Goal: Task Accomplishment & Management: Use online tool/utility

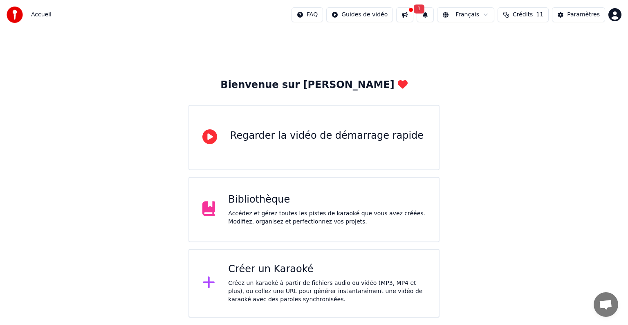
click at [308, 272] on div "Créer un Karaoké" at bounding box center [327, 269] width 198 height 13
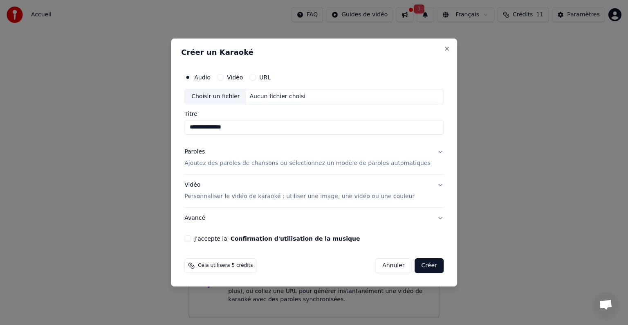
type input "**********"
click at [400, 165] on p "Ajoutez des paroles de chansons ou sélectionnez un modèle de paroles automatiqu…" at bounding box center [307, 163] width 246 height 8
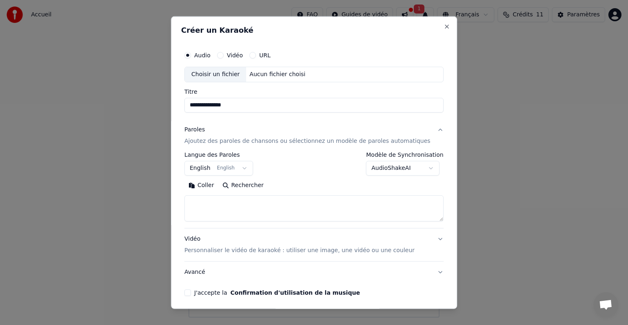
click at [260, 206] on textarea at bounding box center [313, 208] width 259 height 26
paste textarea "**********"
drag, startPoint x: 231, startPoint y: 201, endPoint x: 187, endPoint y: 202, distance: 43.8
click at [187, 202] on div "**********" at bounding box center [314, 162] width 286 height 292
click at [211, 216] on textarea at bounding box center [301, 208] width 235 height 26
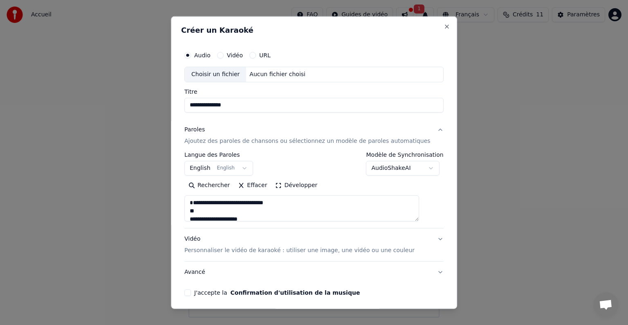
scroll to position [2, 0]
click at [236, 199] on textarea at bounding box center [301, 208] width 235 height 26
click at [227, 209] on textarea at bounding box center [301, 208] width 235 height 26
click at [218, 215] on textarea at bounding box center [301, 208] width 235 height 26
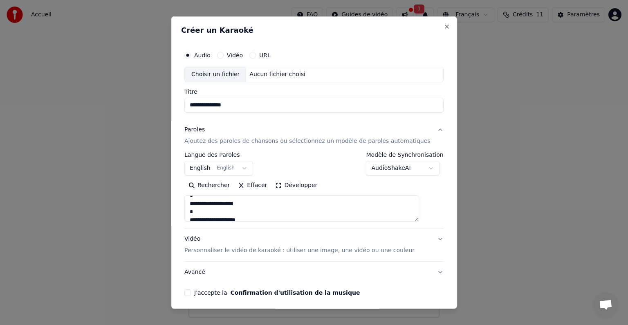
scroll to position [43, 0]
click at [241, 203] on textarea at bounding box center [301, 208] width 235 height 26
click at [254, 211] on textarea at bounding box center [301, 208] width 235 height 26
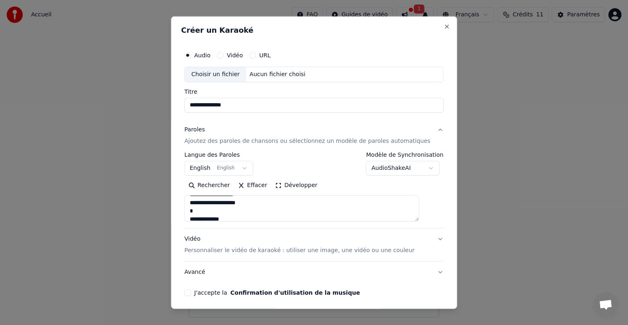
click at [252, 210] on textarea at bounding box center [301, 208] width 235 height 26
click at [241, 203] on textarea at bounding box center [301, 208] width 235 height 26
click at [211, 211] on textarea at bounding box center [301, 208] width 235 height 26
click at [232, 219] on textarea at bounding box center [301, 208] width 235 height 26
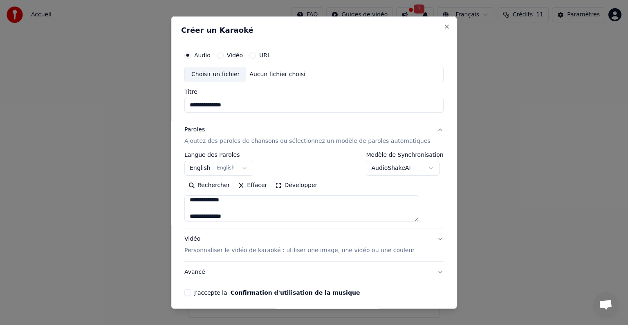
scroll to position [60, 0]
click at [291, 214] on textarea at bounding box center [301, 208] width 235 height 26
click at [261, 213] on textarea at bounding box center [301, 208] width 235 height 26
click at [261, 208] on textarea at bounding box center [301, 208] width 235 height 26
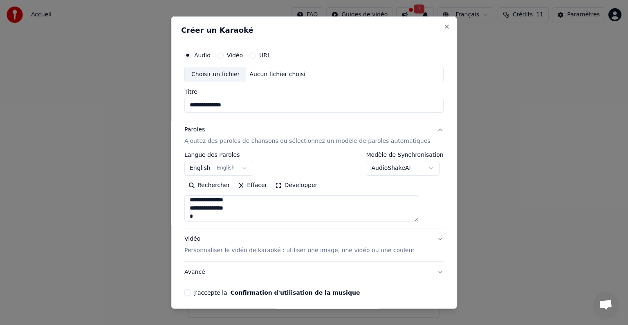
click at [255, 214] on textarea at bounding box center [301, 208] width 235 height 26
click at [243, 210] on textarea at bounding box center [301, 208] width 235 height 26
click at [238, 214] on textarea at bounding box center [301, 208] width 235 height 26
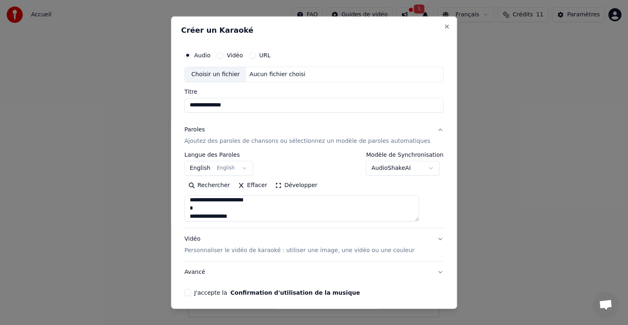
click at [247, 208] on textarea at bounding box center [301, 208] width 235 height 26
click at [233, 217] on textarea at bounding box center [301, 208] width 235 height 26
click at [234, 215] on textarea at bounding box center [301, 208] width 235 height 26
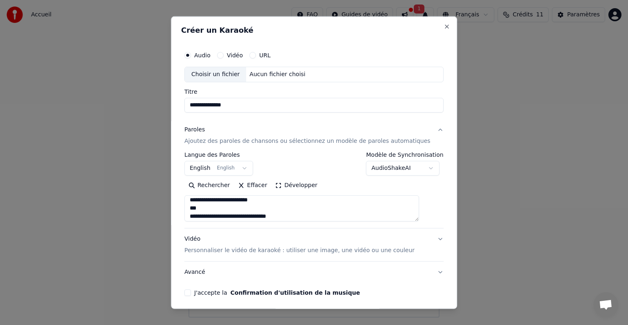
click at [228, 209] on textarea at bounding box center [301, 208] width 235 height 26
click at [268, 214] on textarea at bounding box center [301, 208] width 235 height 26
type textarea "**********"
click at [423, 236] on button "Vidéo Personnaliser le vidéo de karaoké : utiliser une image, une vidéo ou une …" at bounding box center [313, 244] width 259 height 33
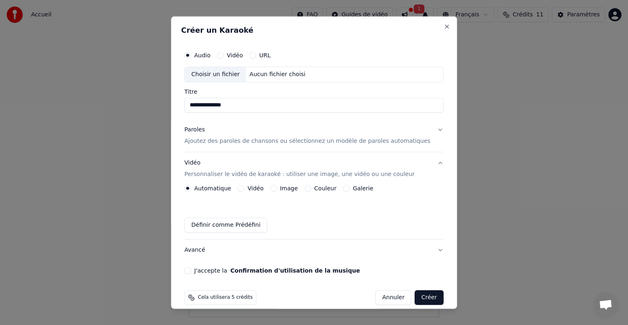
click at [264, 183] on button "Vidéo Personnaliser le vidéo de karaoké : utiliser une image, une vidéo ou une …" at bounding box center [313, 168] width 259 height 33
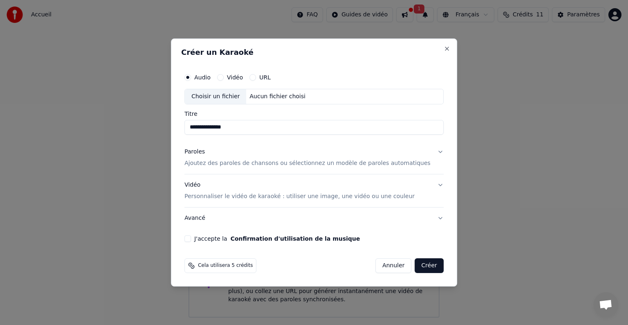
click at [352, 196] on p "Personnaliser le vidéo de karaoké : utiliser une image, une vidéo ou une couleur" at bounding box center [299, 196] width 230 height 8
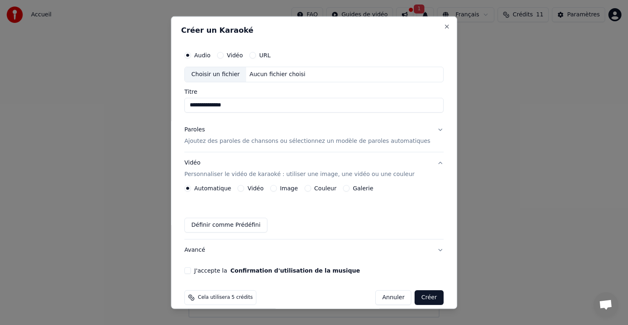
click at [256, 191] on label "Vidéo" at bounding box center [256, 188] width 16 height 6
click at [245, 191] on button "Vidéo" at bounding box center [241, 188] width 7 height 7
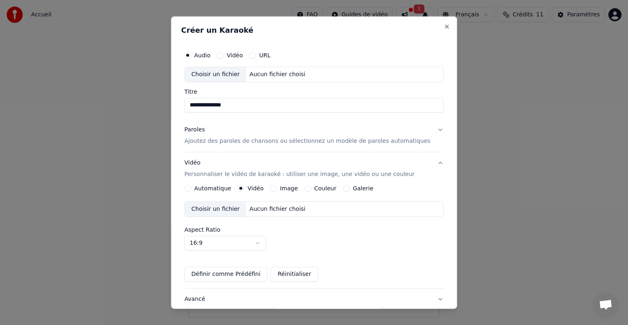
click at [232, 207] on div "Choisir un fichier" at bounding box center [215, 209] width 61 height 15
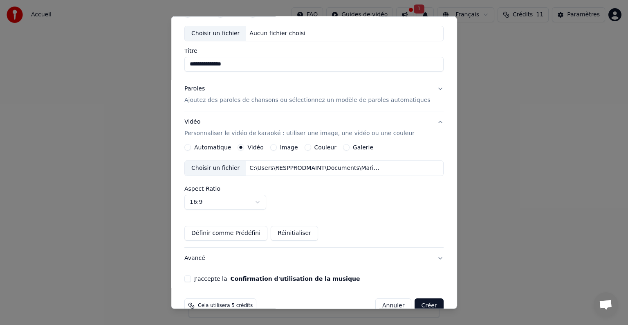
scroll to position [58, 0]
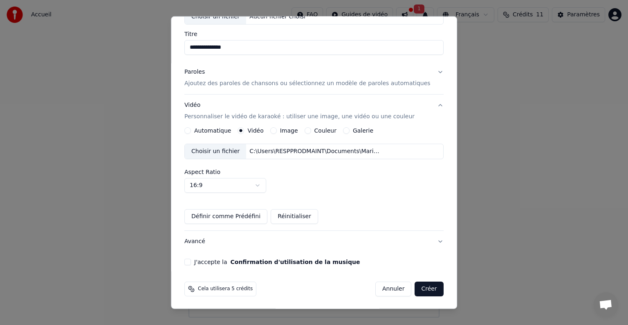
click at [191, 261] on button "J'accepte la Confirmation d'utilisation de la musique" at bounding box center [187, 262] width 7 height 7
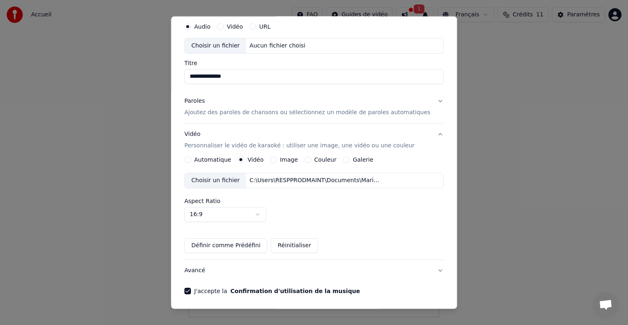
scroll to position [0, 0]
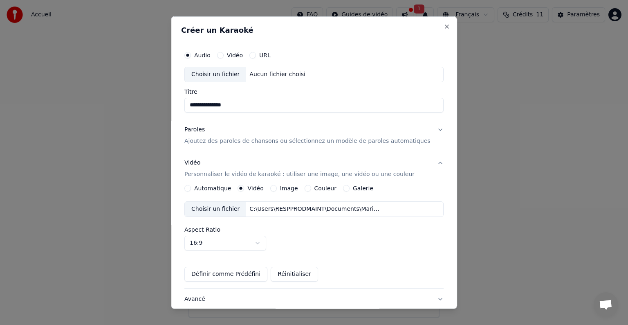
click at [234, 76] on div "Choisir un fichier" at bounding box center [215, 74] width 61 height 15
click at [231, 71] on div "Choisir un fichier" at bounding box center [215, 74] width 61 height 15
type input "**********"
click at [426, 131] on button "Paroles Ajoutez des paroles de chansons ou sélectionnez un modèle de paroles au…" at bounding box center [313, 135] width 259 height 33
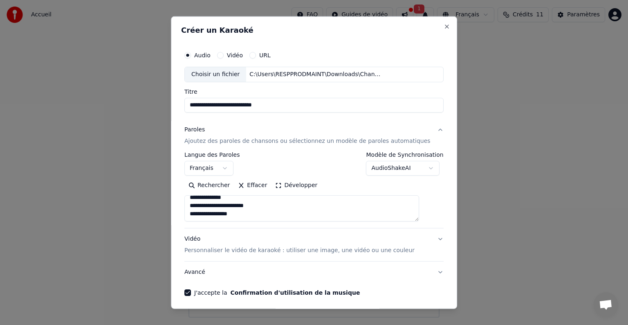
scroll to position [31, 0]
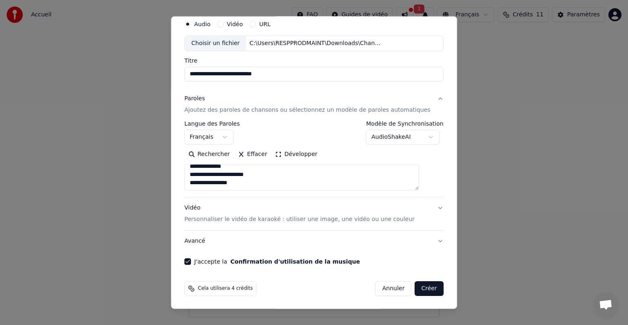
click at [425, 208] on button "Vidéo Personnaliser le vidéo de karaoké : utiliser une image, une vidéo ou une …" at bounding box center [313, 213] width 259 height 33
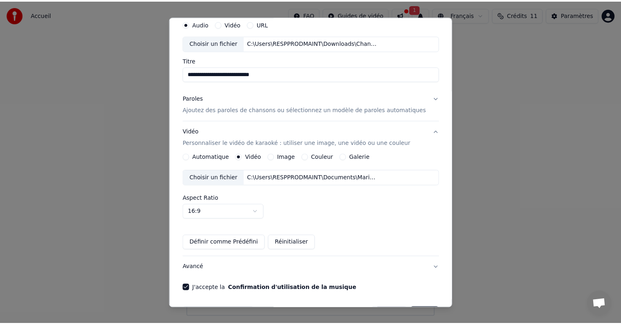
scroll to position [58, 0]
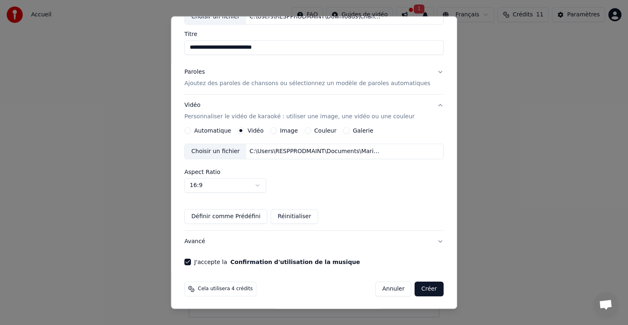
click at [415, 288] on button "Créer" at bounding box center [429, 288] width 29 height 15
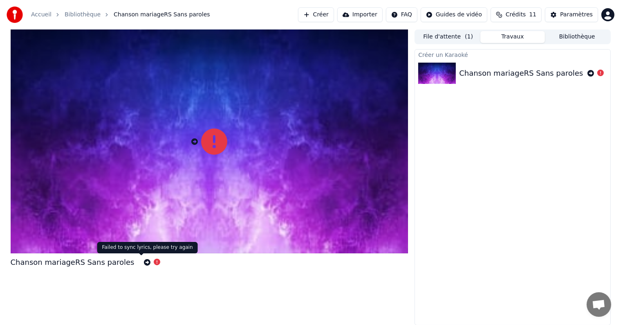
click at [154, 263] on icon at bounding box center [157, 262] width 7 height 7
click at [144, 262] on icon at bounding box center [147, 262] width 7 height 7
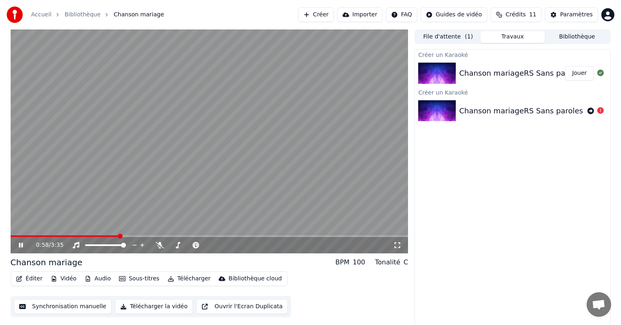
click at [193, 233] on video at bounding box center [210, 141] width 398 height 224
click at [195, 236] on span at bounding box center [210, 236] width 398 height 2
click at [226, 234] on video at bounding box center [210, 141] width 398 height 224
click at [25, 238] on div "1:46 / 3:35" at bounding box center [210, 245] width 398 height 16
click at [27, 236] on span at bounding box center [110, 236] width 198 height 2
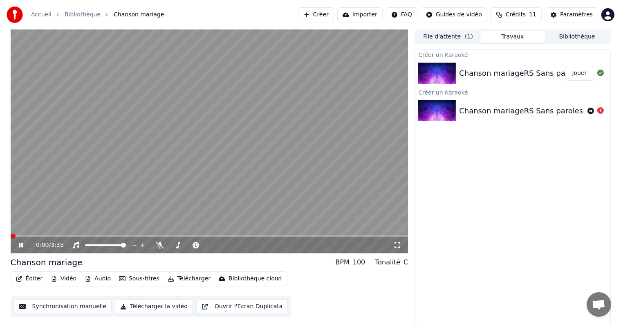
click at [11, 235] on span at bounding box center [13, 236] width 5 height 5
click at [21, 246] on icon at bounding box center [26, 245] width 19 height 7
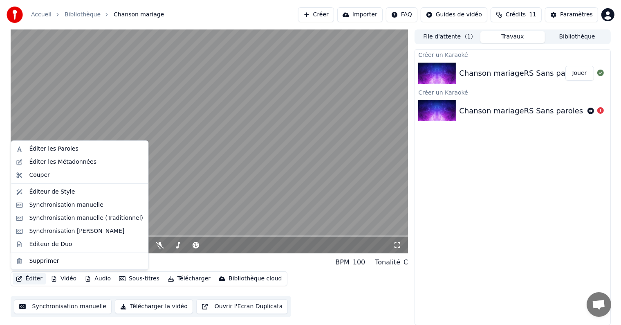
click at [25, 278] on button "Éditer" at bounding box center [29, 278] width 33 height 11
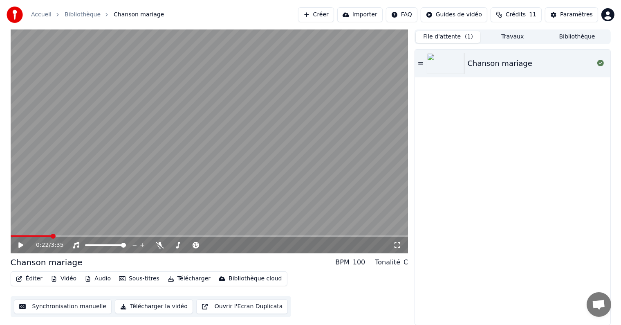
click at [435, 37] on button "File d'attente ( 1 )" at bounding box center [448, 37] width 65 height 12
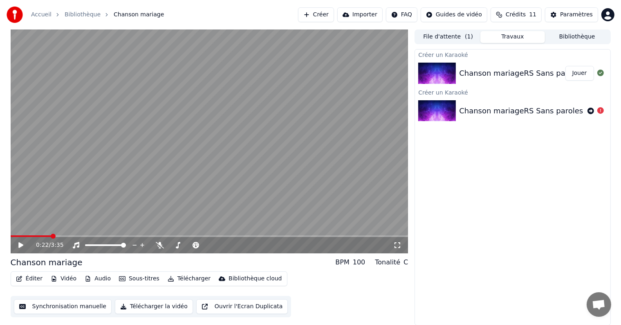
click at [502, 36] on button "Travaux" at bounding box center [513, 37] width 65 height 12
click at [260, 235] on span at bounding box center [210, 236] width 398 height 2
click at [324, 235] on span at bounding box center [210, 236] width 398 height 2
click at [354, 236] on span at bounding box center [210, 236] width 398 height 2
click at [378, 236] on span at bounding box center [210, 236] width 398 height 2
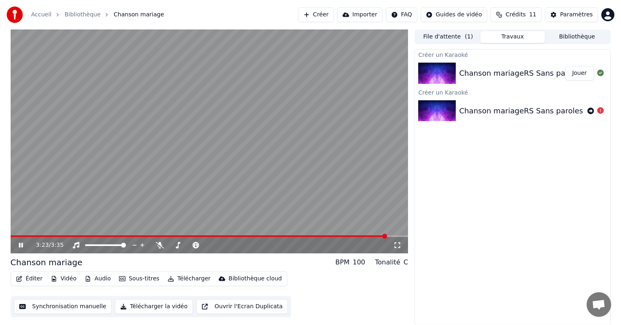
click at [102, 232] on video at bounding box center [210, 141] width 398 height 224
click at [106, 234] on video at bounding box center [210, 141] width 398 height 224
click at [20, 244] on icon at bounding box center [26, 245] width 19 height 7
click at [442, 35] on button "File d'attente ( 1 )" at bounding box center [448, 37] width 65 height 12
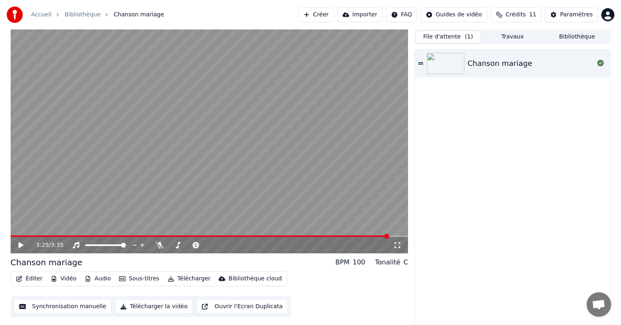
click at [515, 35] on button "Travaux" at bounding box center [513, 37] width 65 height 12
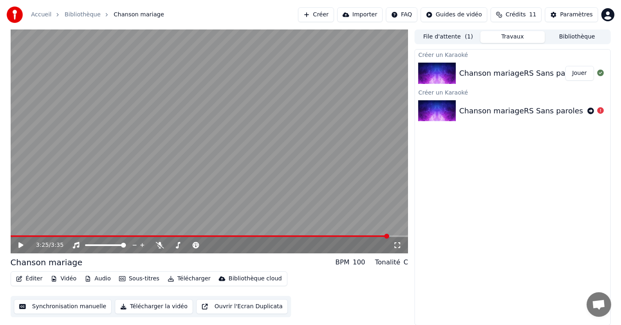
click at [322, 12] on button "Créer" at bounding box center [316, 14] width 36 height 15
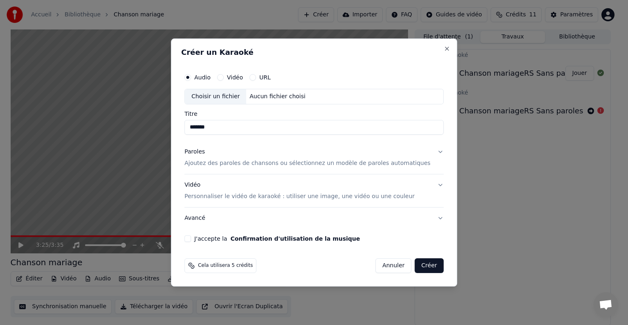
type input "*******"
click at [283, 163] on p "Ajoutez des paroles de chansons ou sélectionnez un modèle de paroles automatiqu…" at bounding box center [307, 163] width 246 height 8
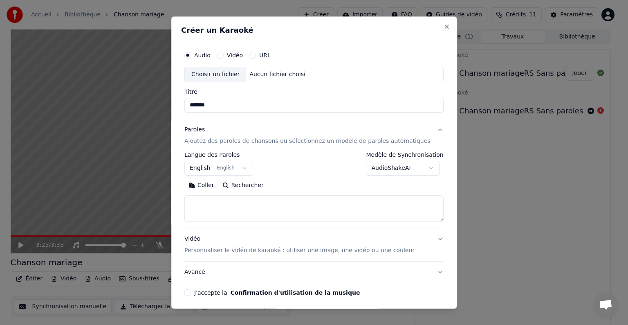
click at [268, 212] on textarea at bounding box center [313, 208] width 259 height 26
paste textarea "**********"
drag, startPoint x: 228, startPoint y: 200, endPoint x: 176, endPoint y: 204, distance: 52.1
click at [176, 204] on body "**********" at bounding box center [310, 162] width 621 height 325
drag, startPoint x: 221, startPoint y: 209, endPoint x: 178, endPoint y: 217, distance: 44.2
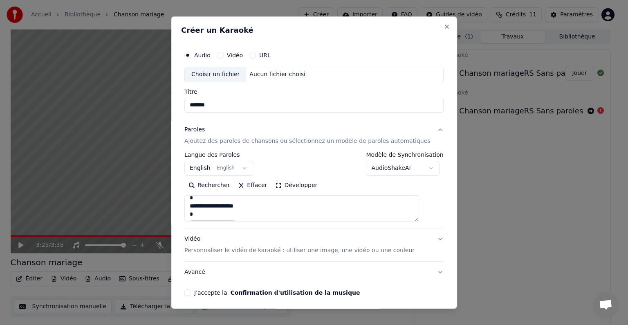
click at [178, 217] on body "**********" at bounding box center [310, 162] width 621 height 325
click at [215, 210] on textarea at bounding box center [301, 208] width 235 height 26
click at [238, 217] on textarea at bounding box center [301, 208] width 235 height 26
click at [263, 218] on textarea at bounding box center [301, 208] width 235 height 26
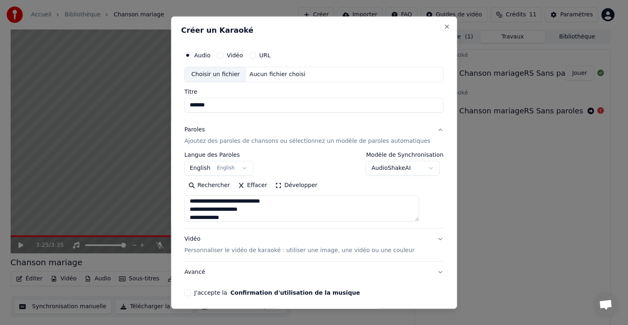
scroll to position [18, 0]
drag, startPoint x: 270, startPoint y: 204, endPoint x: 266, endPoint y: 210, distance: 7.7
click at [269, 204] on textarea at bounding box center [301, 208] width 235 height 26
click at [263, 211] on textarea at bounding box center [301, 208] width 235 height 26
click at [256, 213] on textarea at bounding box center [301, 208] width 235 height 26
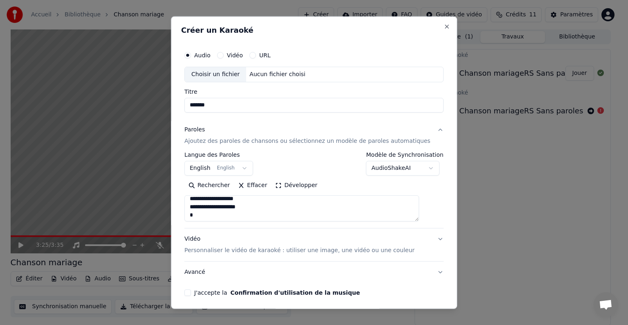
scroll to position [34, 0]
click at [288, 210] on textarea at bounding box center [301, 208] width 235 height 26
click at [234, 204] on textarea at bounding box center [301, 208] width 235 height 26
click at [214, 209] on textarea at bounding box center [301, 208] width 235 height 26
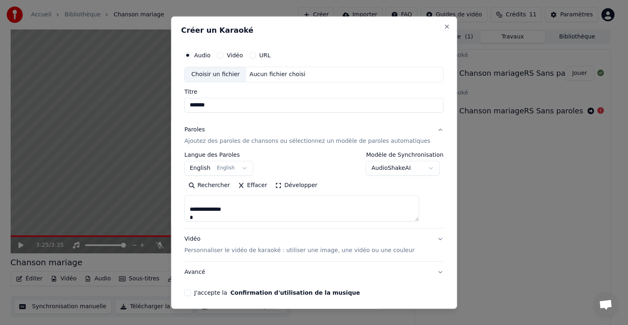
click at [231, 217] on textarea at bounding box center [301, 208] width 235 height 26
click at [256, 217] on textarea at bounding box center [301, 208] width 235 height 26
click at [224, 196] on textarea at bounding box center [301, 208] width 235 height 26
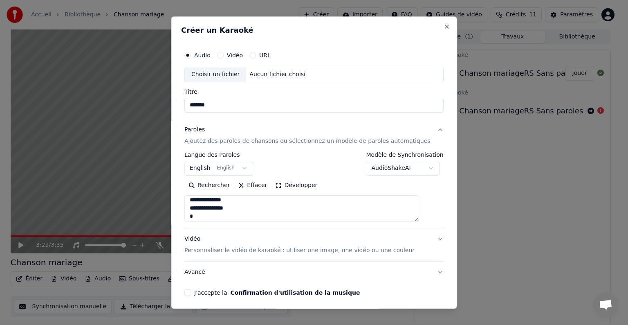
click at [214, 215] on textarea at bounding box center [301, 208] width 235 height 26
click at [272, 209] on textarea at bounding box center [301, 208] width 235 height 26
click at [243, 213] on textarea at bounding box center [301, 208] width 235 height 26
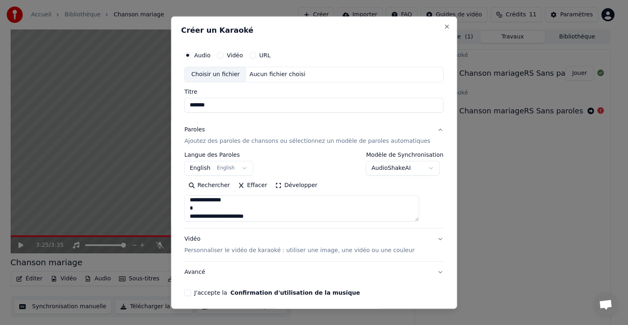
click at [264, 211] on textarea at bounding box center [301, 208] width 235 height 26
click at [262, 218] on textarea at bounding box center [301, 208] width 235 height 26
click at [255, 220] on textarea at bounding box center [301, 208] width 235 height 26
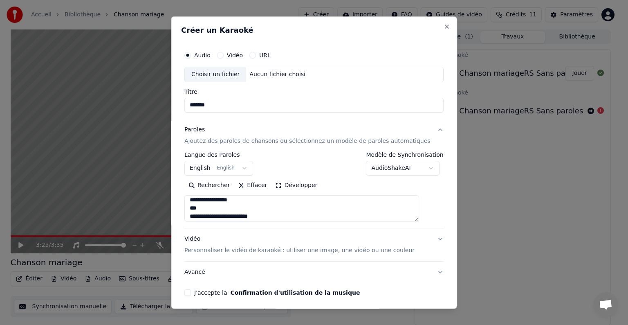
click at [254, 208] on textarea at bounding box center [301, 208] width 235 height 26
click at [220, 216] on textarea at bounding box center [301, 208] width 235 height 26
click at [244, 216] on textarea at bounding box center [301, 208] width 235 height 26
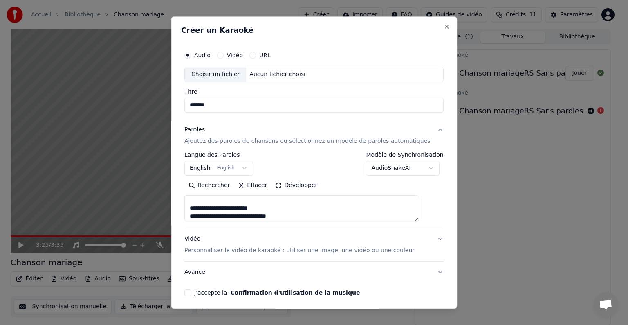
click at [239, 201] on textarea at bounding box center [301, 208] width 235 height 26
click at [263, 210] on textarea at bounding box center [301, 208] width 235 height 26
click at [314, 209] on textarea at bounding box center [301, 208] width 235 height 26
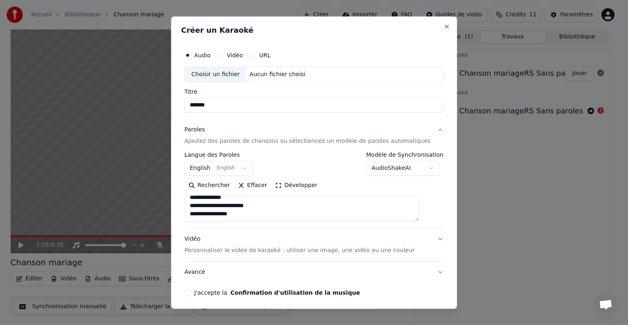
type textarea "**********"
click at [235, 75] on div "Choisir un fichier" at bounding box center [215, 74] width 61 height 15
type input "**********"
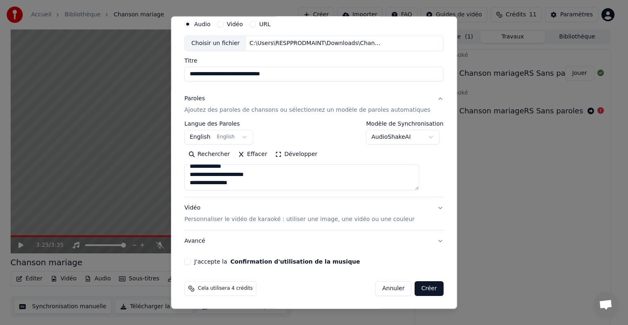
click at [387, 219] on p "Personnaliser le vidéo de karaoké : utiliser une image, une vidéo ou une couleur" at bounding box center [299, 219] width 230 height 8
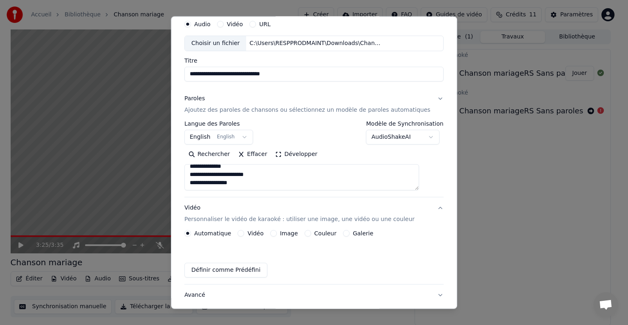
scroll to position [9, 0]
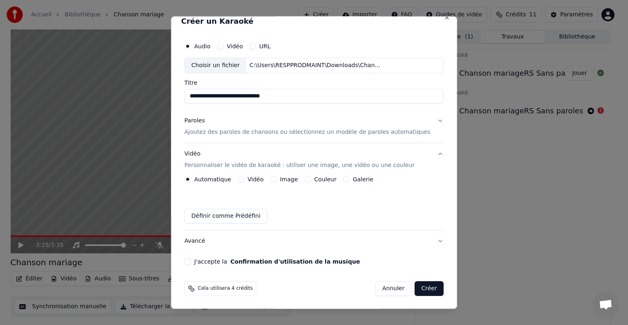
click at [245, 181] on button "Vidéo" at bounding box center [241, 179] width 7 height 7
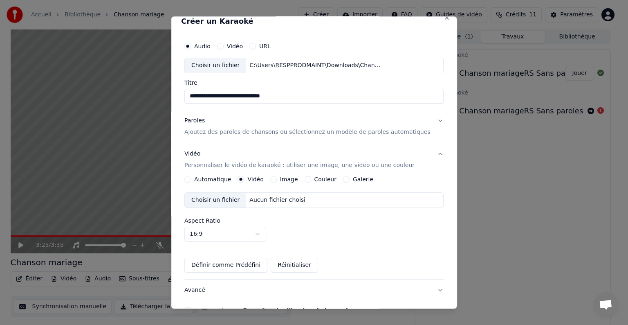
click at [244, 201] on div "Choisir un fichier" at bounding box center [215, 200] width 61 height 15
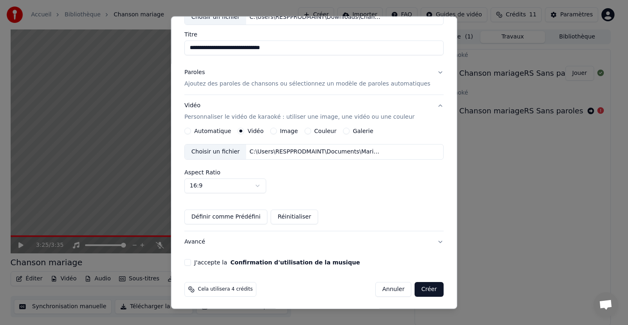
scroll to position [58, 0]
click at [191, 263] on button "J'accepte la Confirmation d'utilisation de la musique" at bounding box center [187, 262] width 7 height 7
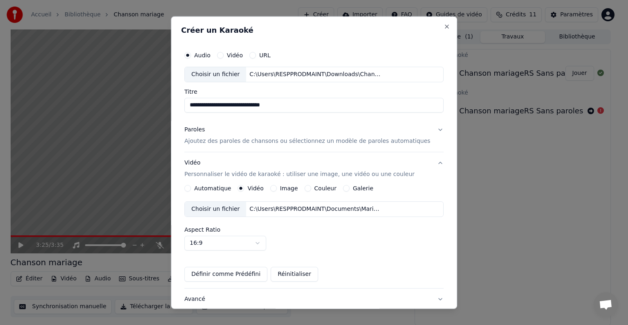
click at [423, 129] on button "Paroles Ajoutez des paroles de chansons ou sélectionnez un modèle de paroles au…" at bounding box center [313, 135] width 259 height 33
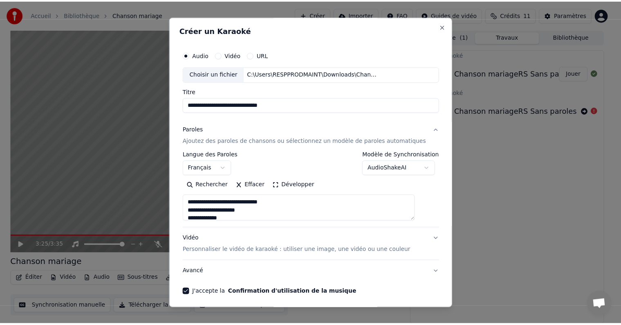
scroll to position [31, 0]
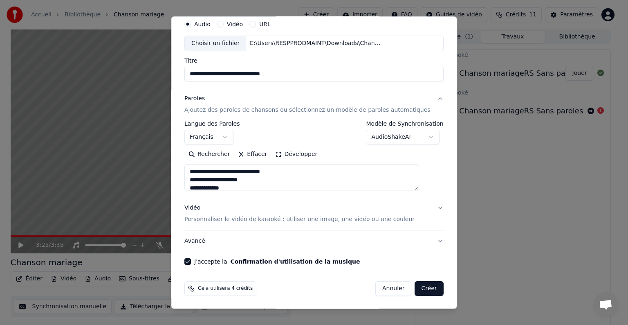
click at [415, 286] on button "Créer" at bounding box center [429, 288] width 29 height 15
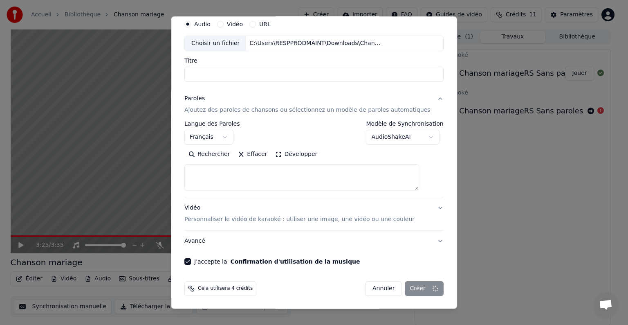
select select
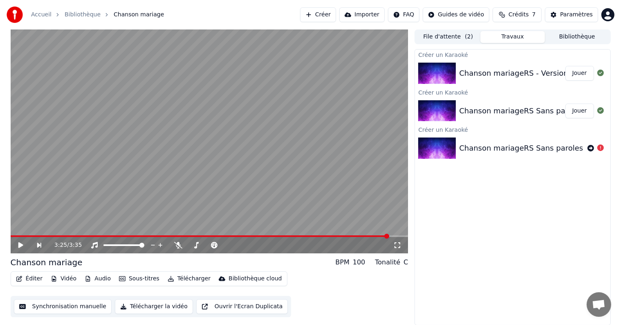
click at [580, 74] on button "Jouer" at bounding box center [580, 73] width 29 height 15
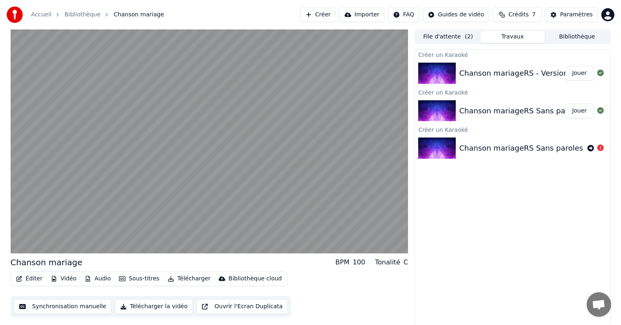
click at [517, 38] on button "Travaux" at bounding box center [513, 37] width 65 height 12
click at [444, 40] on button "File d'attente ( 2 )" at bounding box center [448, 37] width 65 height 12
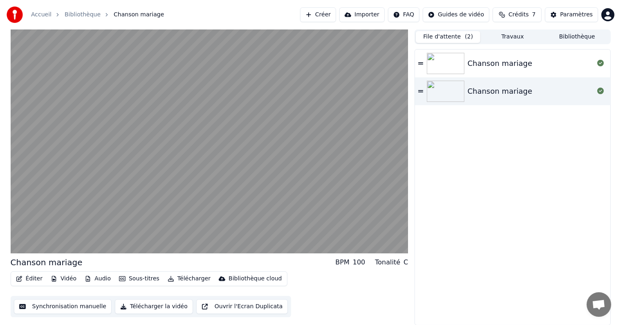
click at [489, 64] on div "Chanson mariage" at bounding box center [500, 63] width 65 height 11
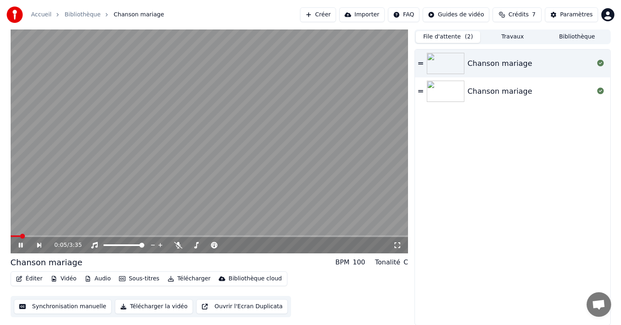
click at [473, 90] on div "Chanson mariage" at bounding box center [500, 90] width 65 height 11
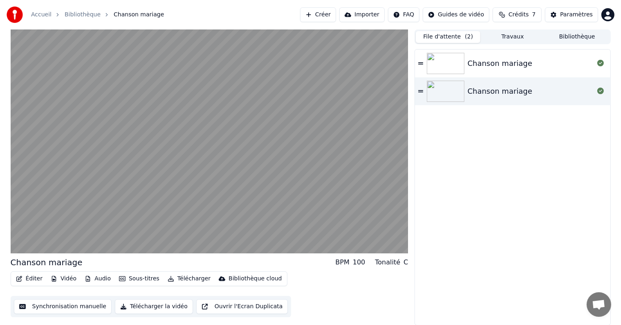
click at [508, 38] on button "Travaux" at bounding box center [513, 37] width 65 height 12
